Goal: Information Seeking & Learning: Learn about a topic

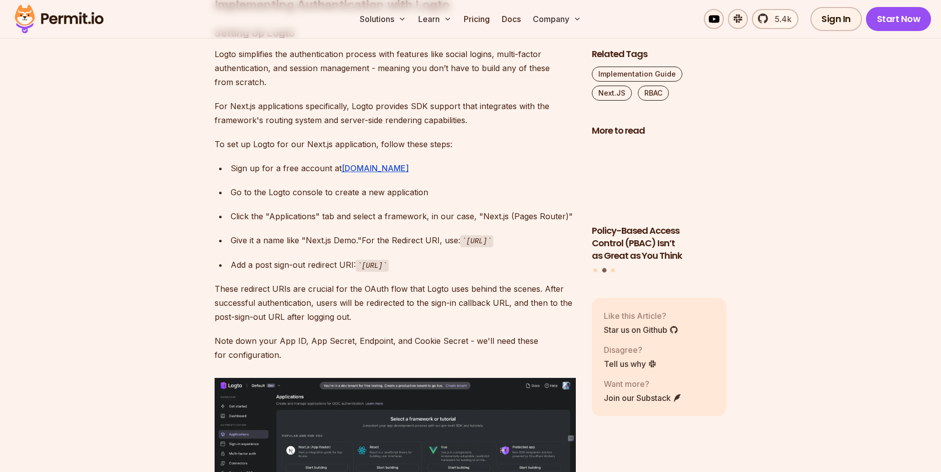
scroll to position [2276, 0]
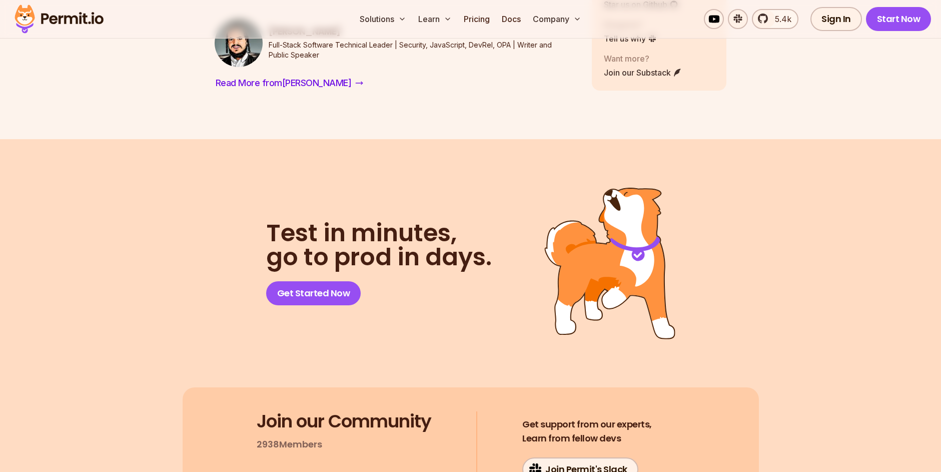
scroll to position [5813, 0]
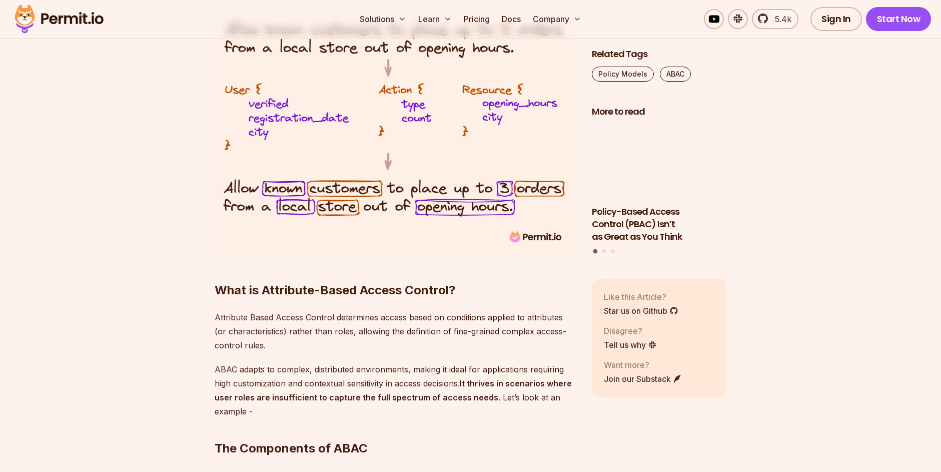
scroll to position [887, 0]
